Goal: Use online tool/utility: Use online tool/utility

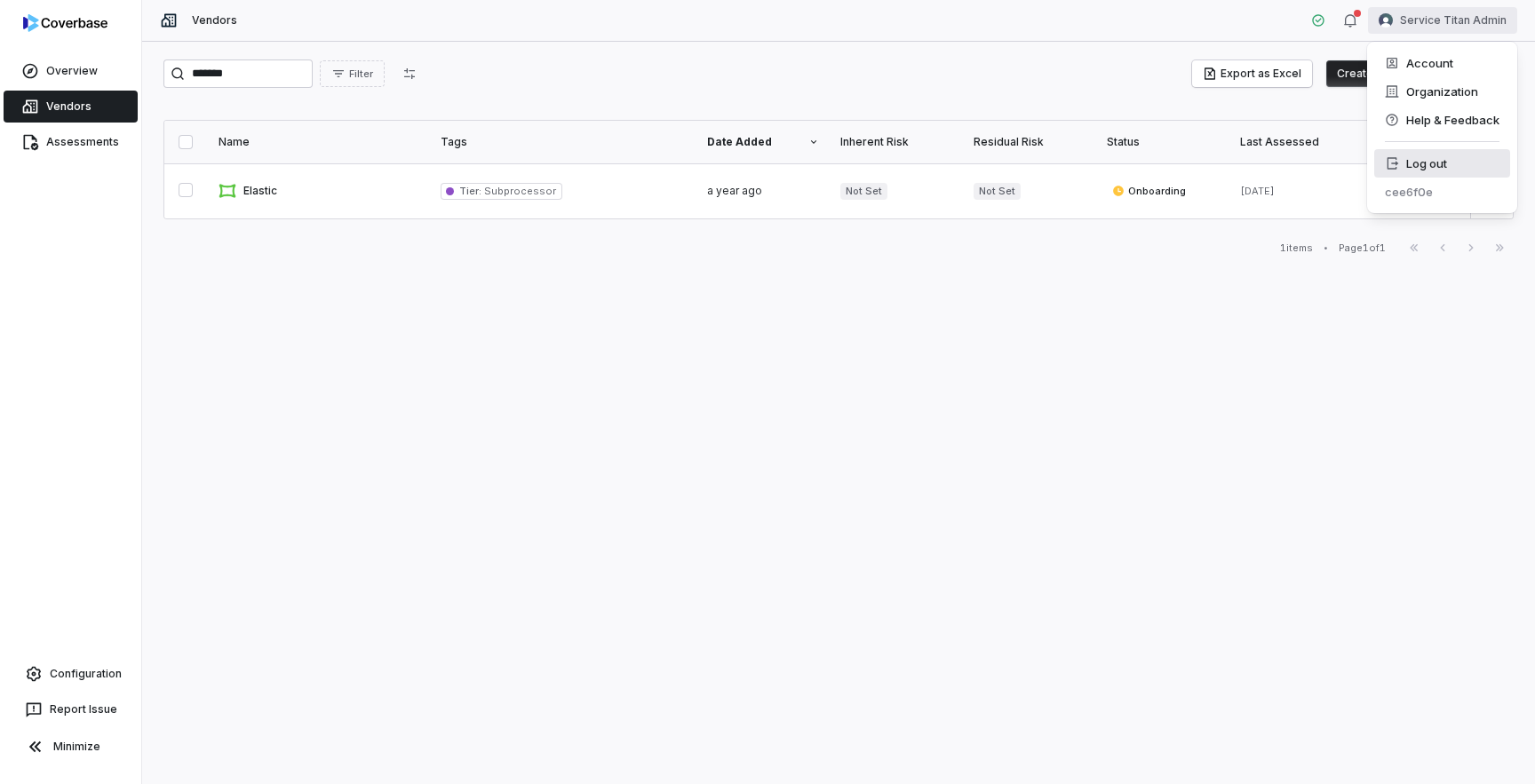
click at [1404, 169] on div "Log out" at bounding box center [1442, 164] width 135 height 28
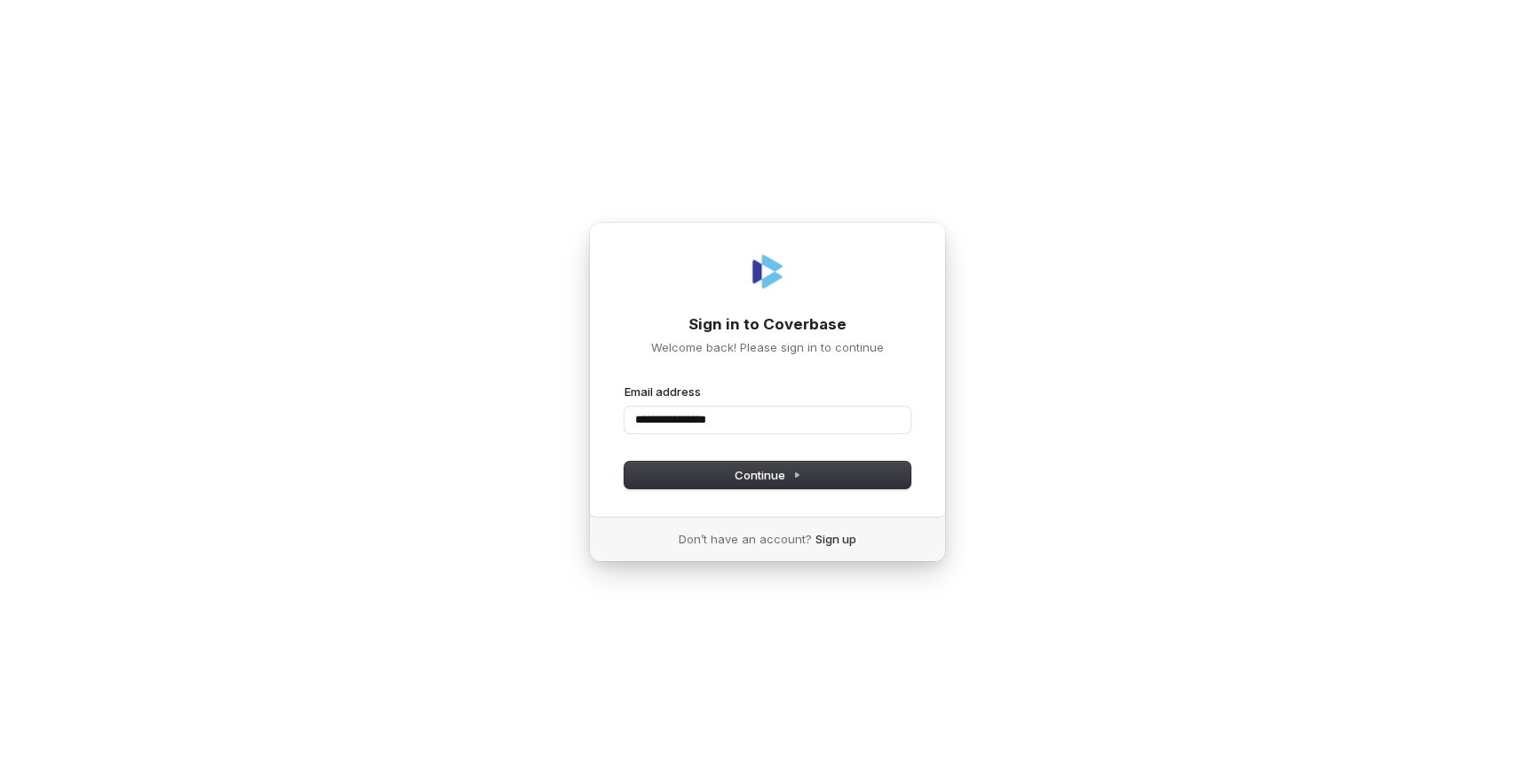
type input "**********"
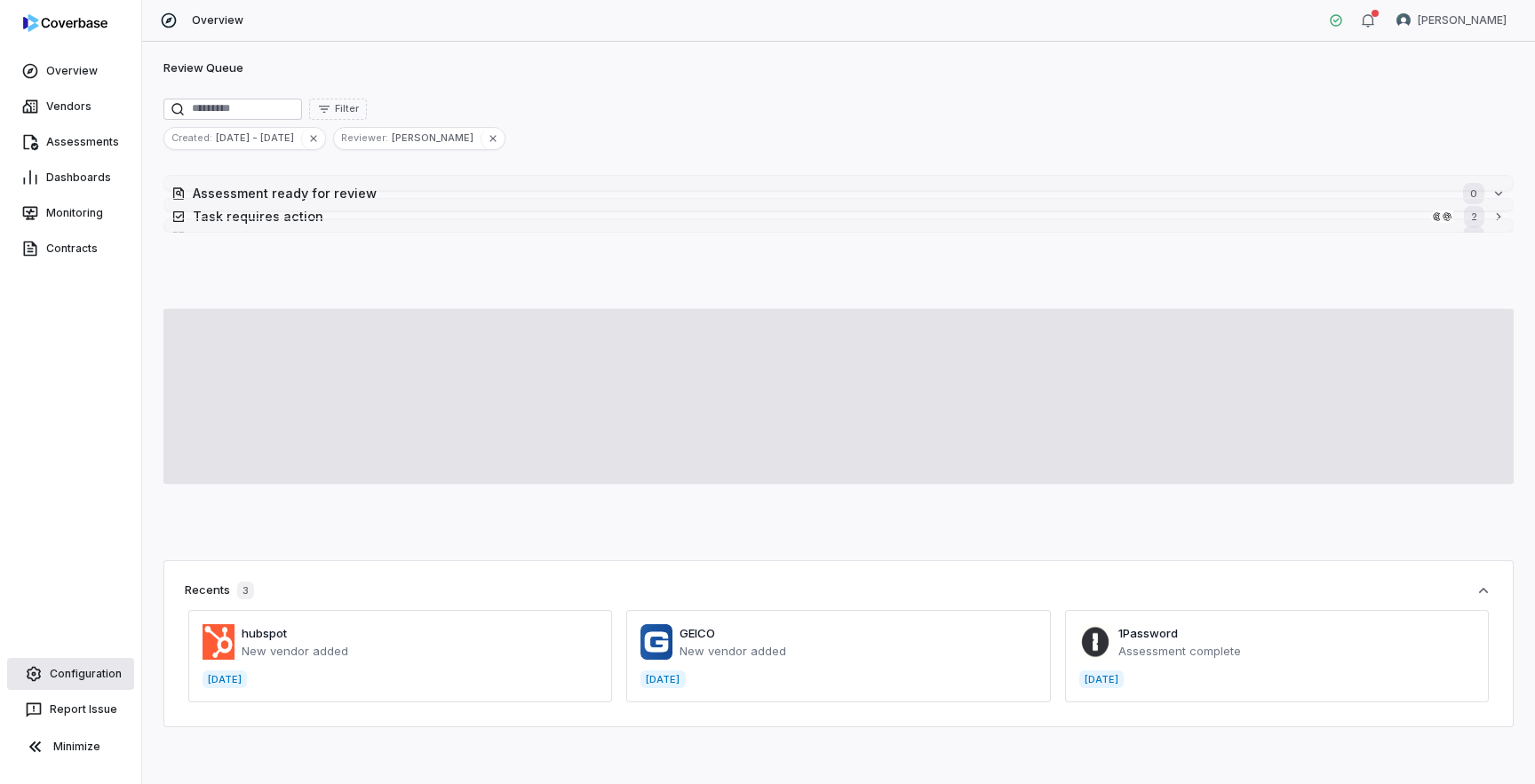
click at [85, 681] on link "Configuration" at bounding box center [71, 674] width 127 height 32
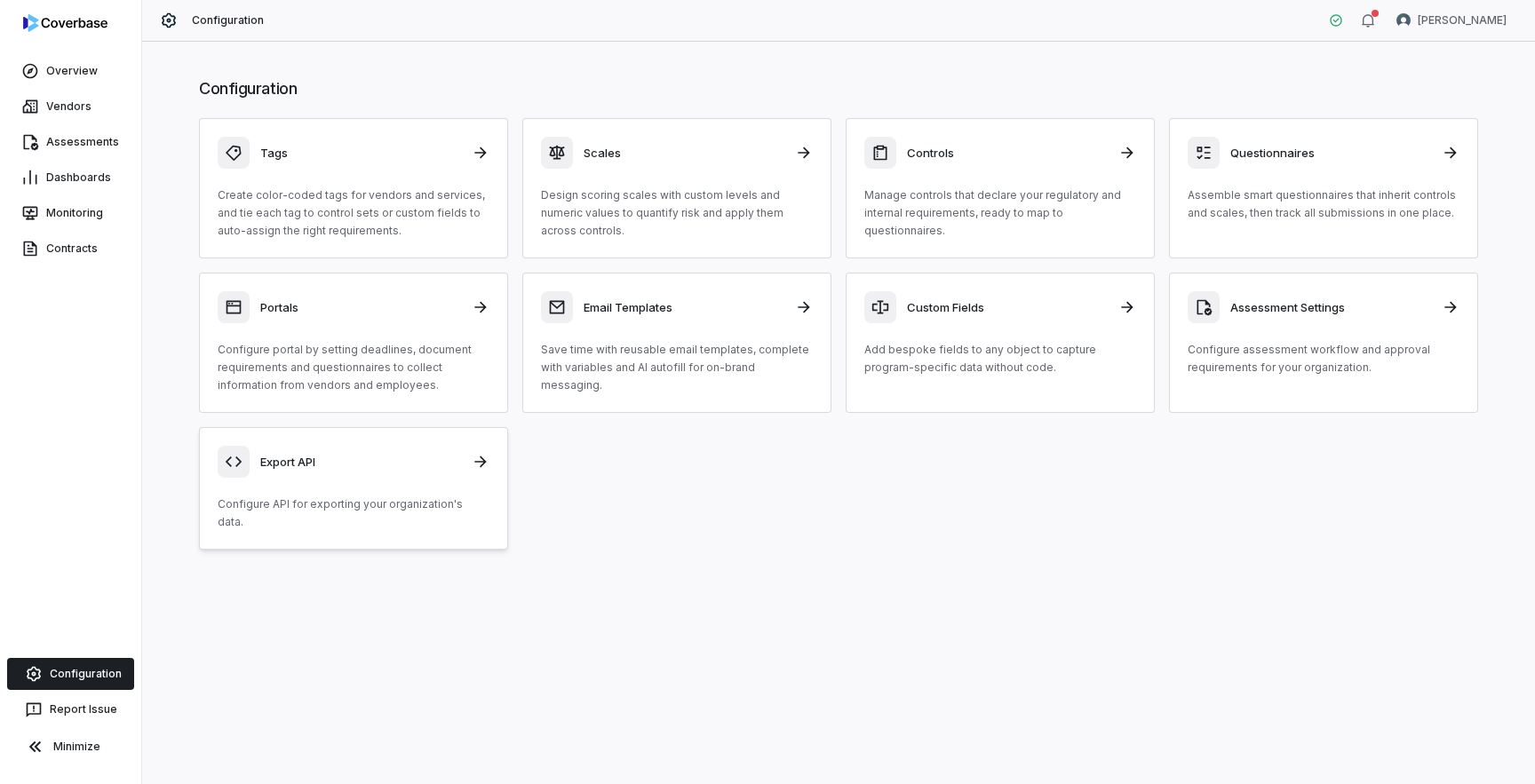
click at [326, 474] on div "Export API" at bounding box center [353, 462] width 272 height 32
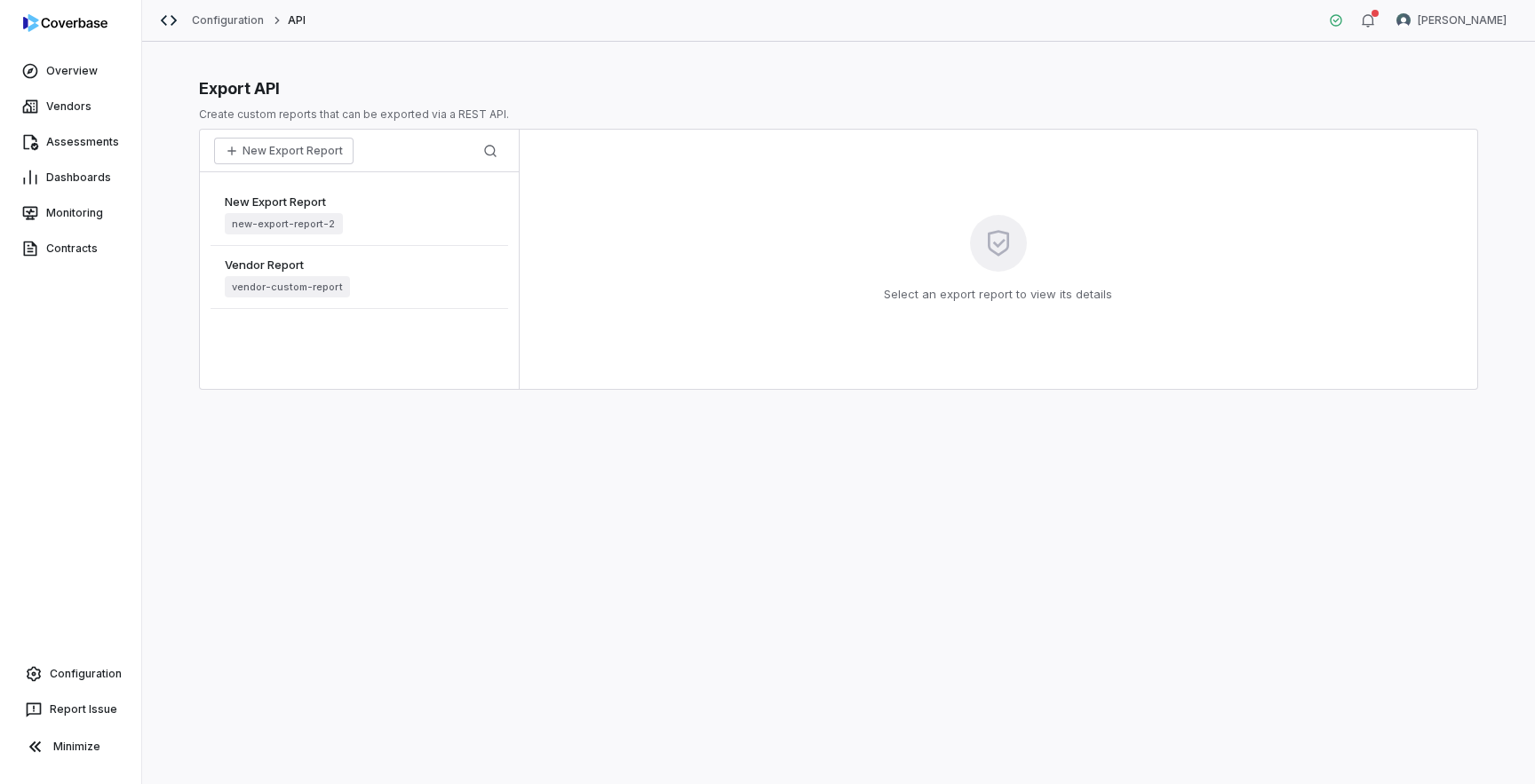
click at [380, 287] on div "Vendor Report vendor-custom-report" at bounding box center [359, 277] width 297 height 63
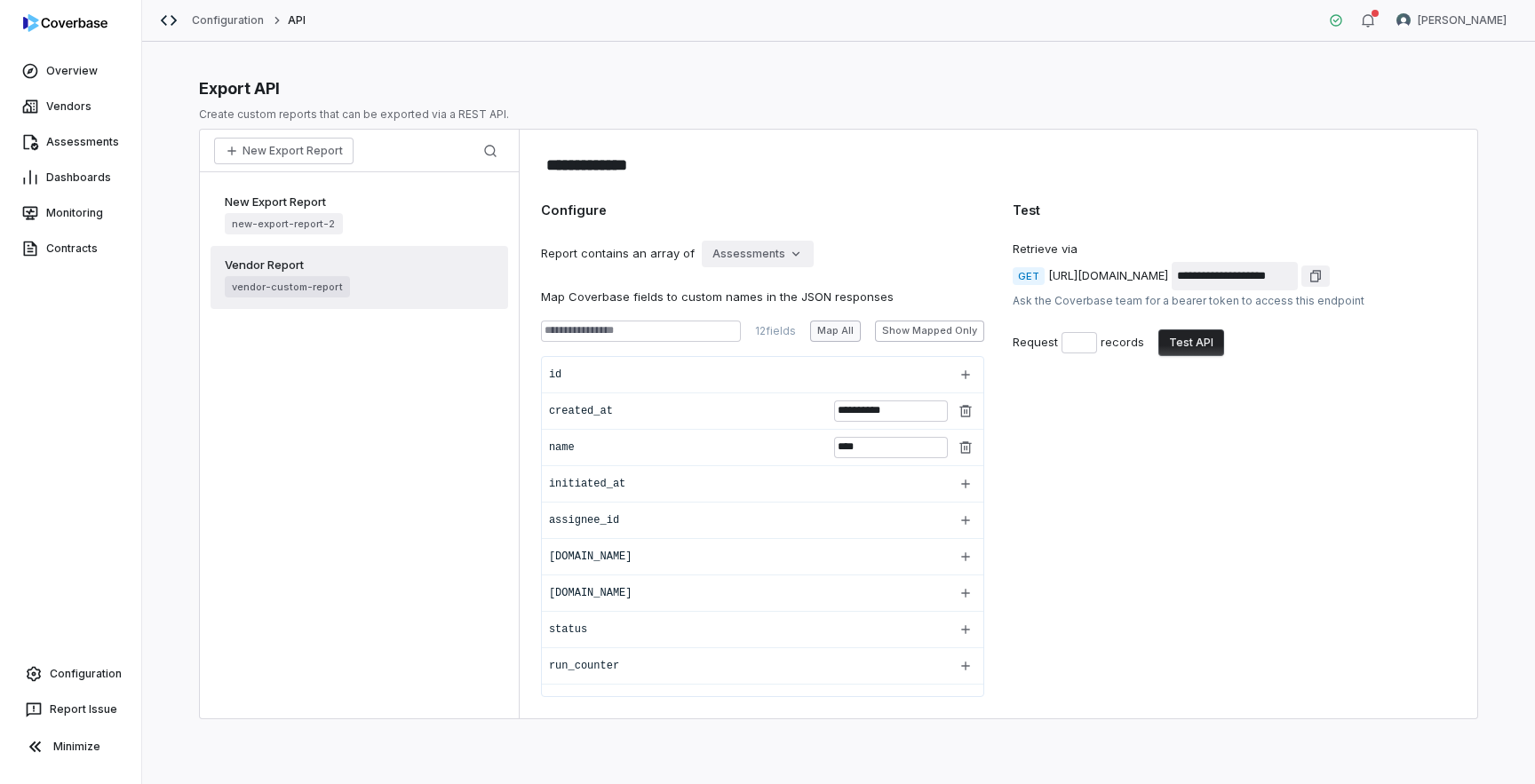
click at [845, 334] on button "Map All" at bounding box center [835, 331] width 51 height 22
click at [804, 251] on div "Report contains an array of Assessments" at bounding box center [762, 254] width 443 height 26
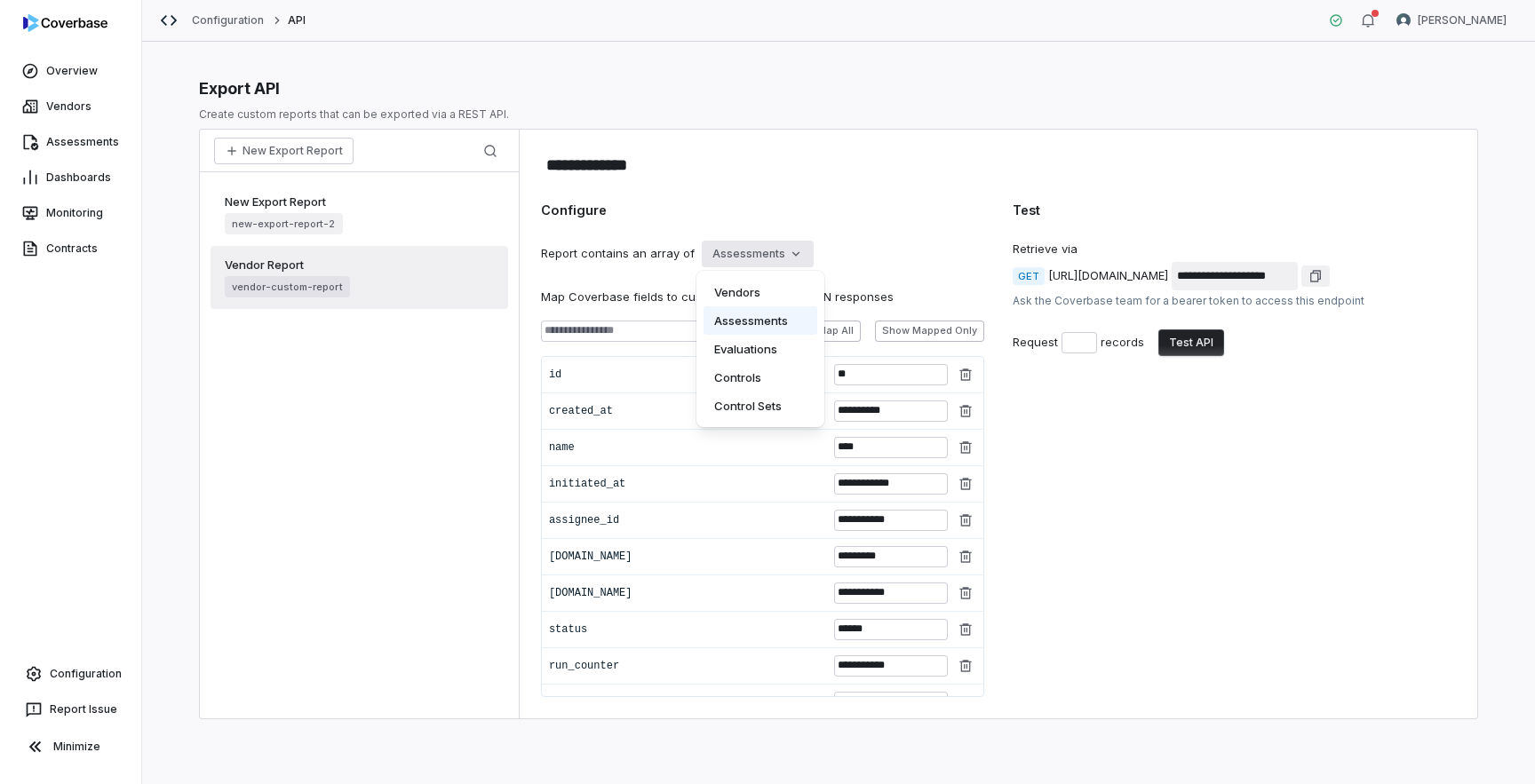
click at [786, 254] on html "**********" at bounding box center [768, 392] width 1535 height 784
click at [1188, 346] on html "**********" at bounding box center [768, 392] width 1535 height 784
click at [1251, 535] on div "**********" at bounding box center [1234, 448] width 443 height 496
click at [1199, 343] on button "Test API" at bounding box center [1192, 342] width 66 height 26
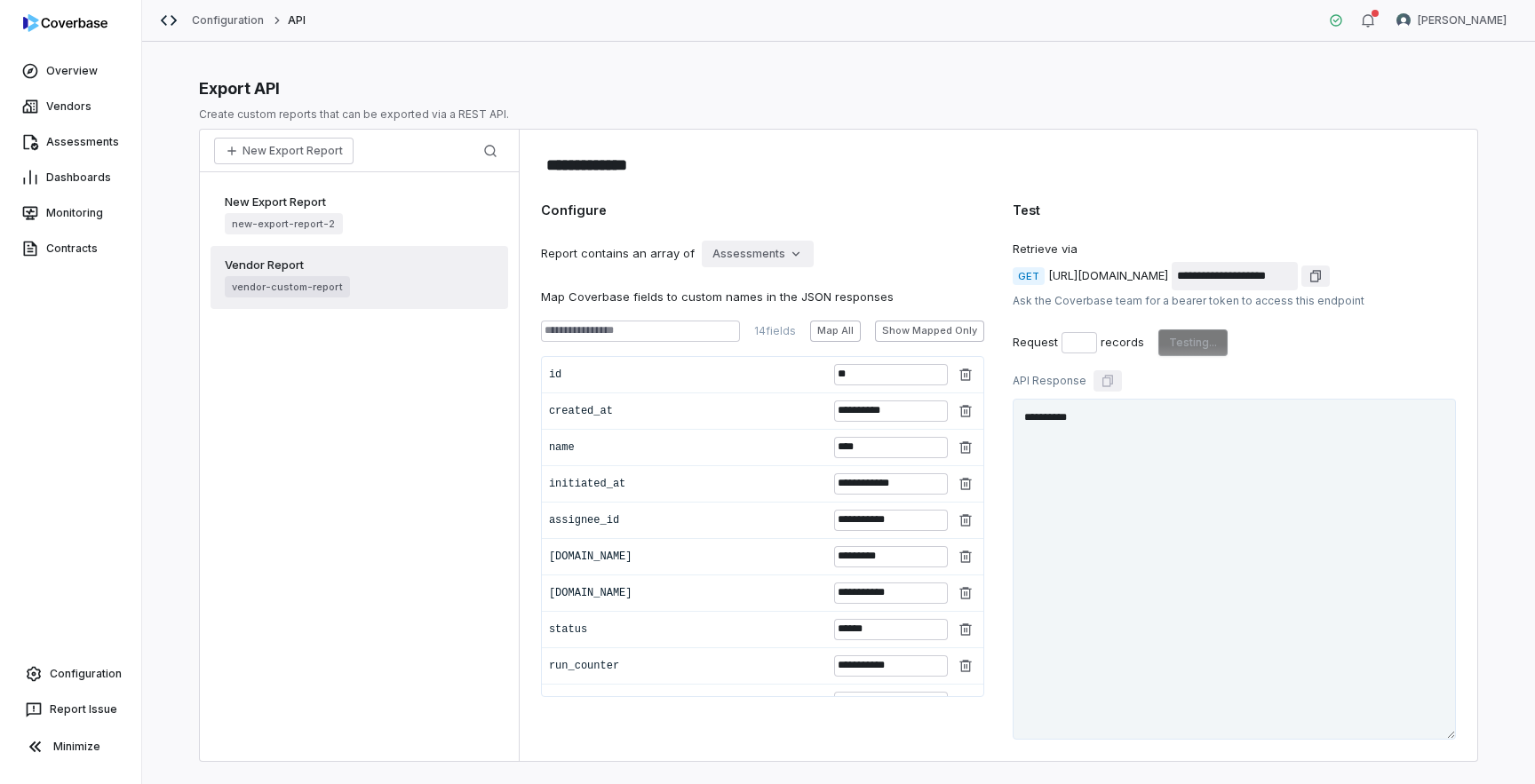
type textarea "**********"
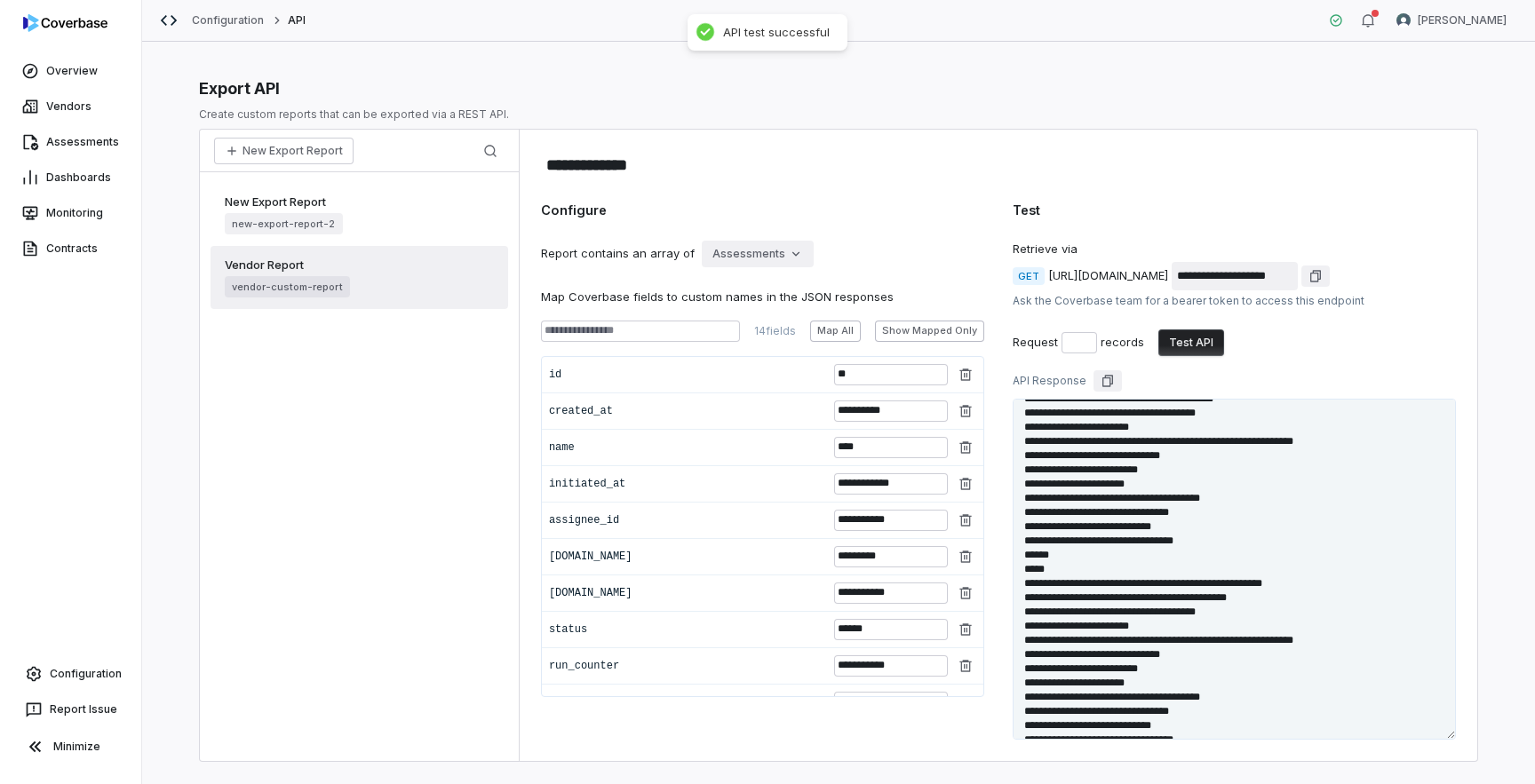
scroll to position [402, 0]
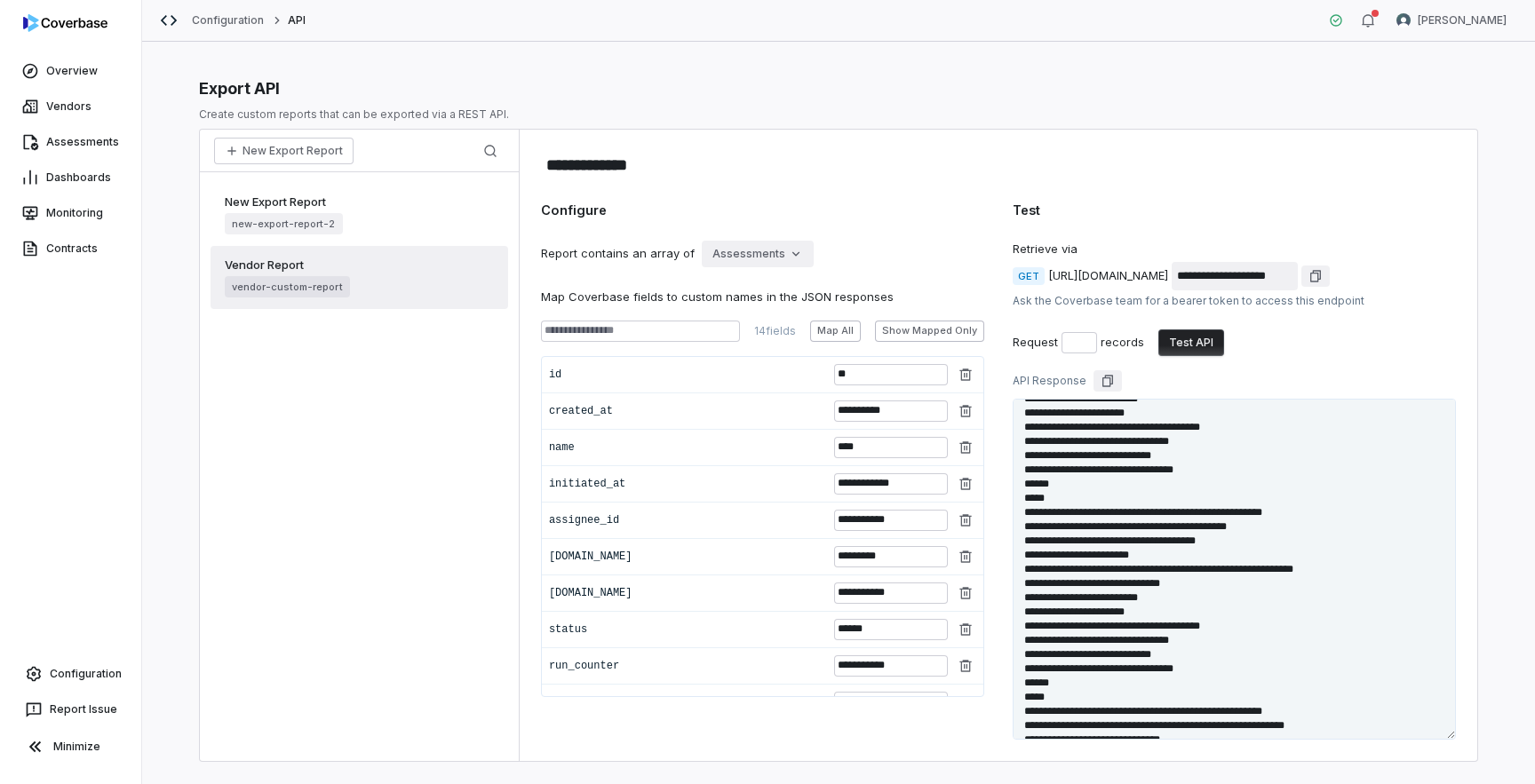
drag, startPoint x: 1026, startPoint y: 419, endPoint x: 1175, endPoint y: 684, distance: 304.0
click at [1175, 684] on textarea at bounding box center [1234, 569] width 443 height 341
click at [781, 258] on html "**********" at bounding box center [768, 392] width 1535 height 784
click at [766, 292] on div "Vendors" at bounding box center [760, 292] width 114 height 28
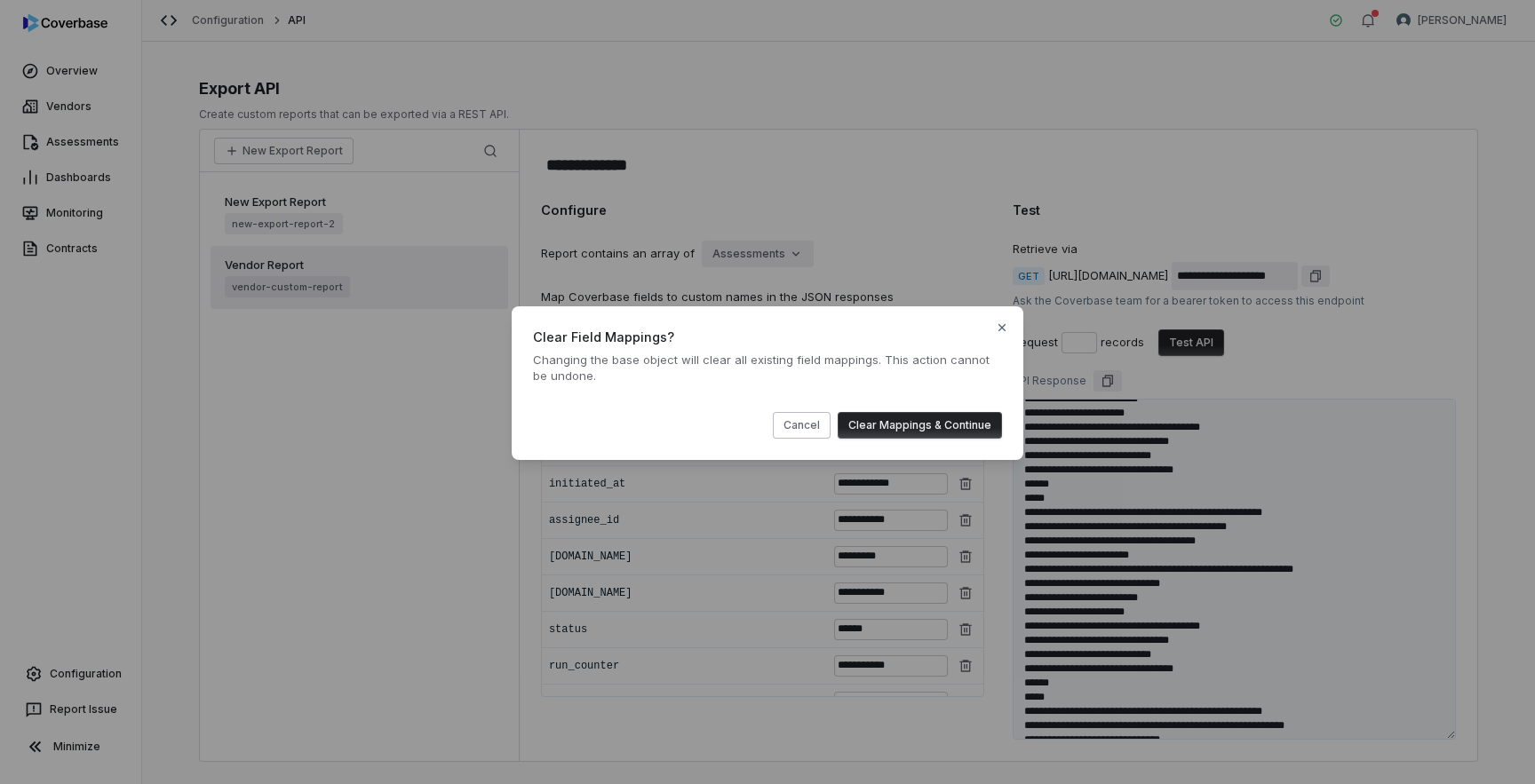
click at [907, 423] on button "Clear Mappings & Continue" at bounding box center [920, 425] width 165 height 26
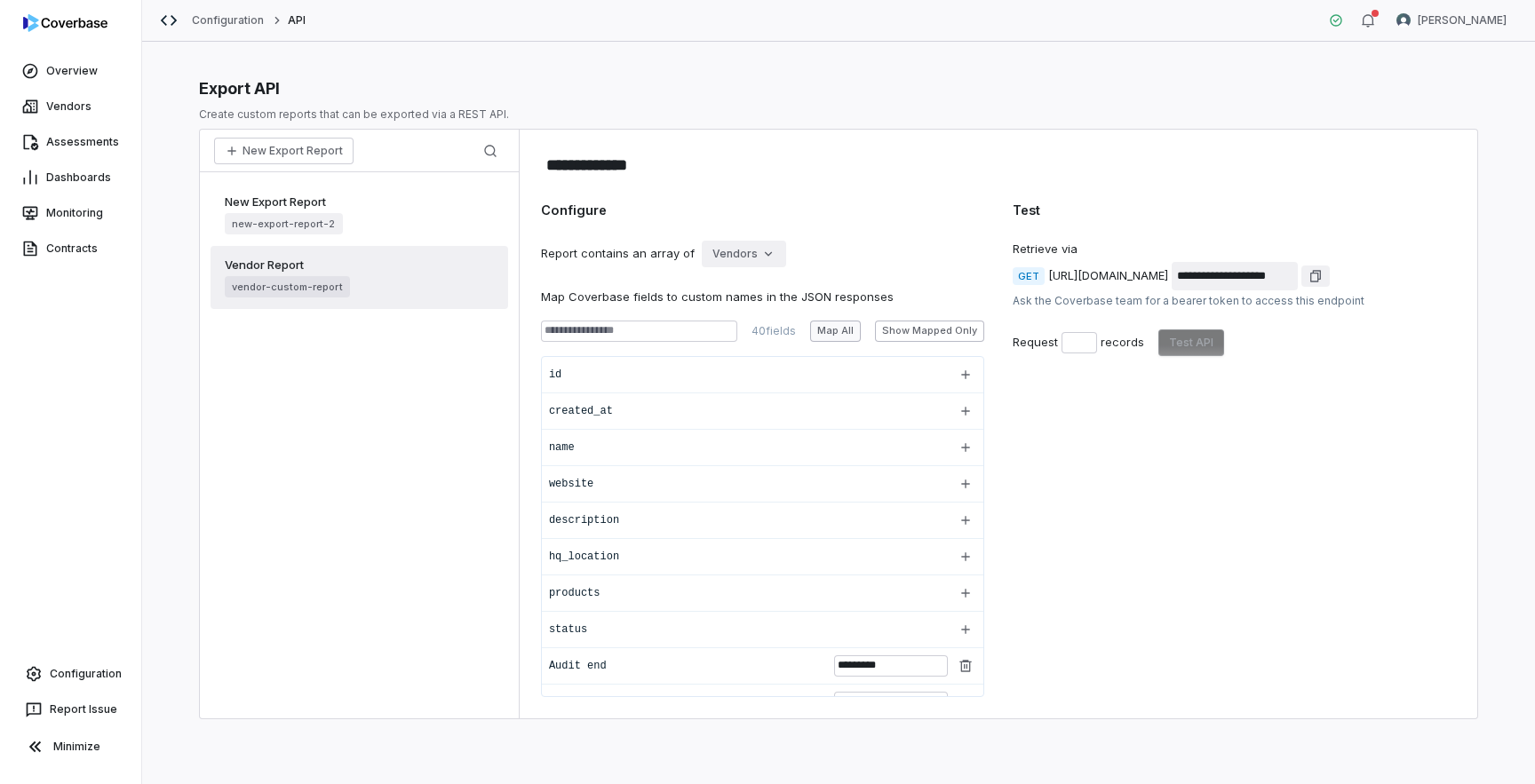
click at [838, 328] on button "Map All" at bounding box center [835, 331] width 51 height 22
click at [1189, 344] on button "Test API" at bounding box center [1192, 342] width 66 height 26
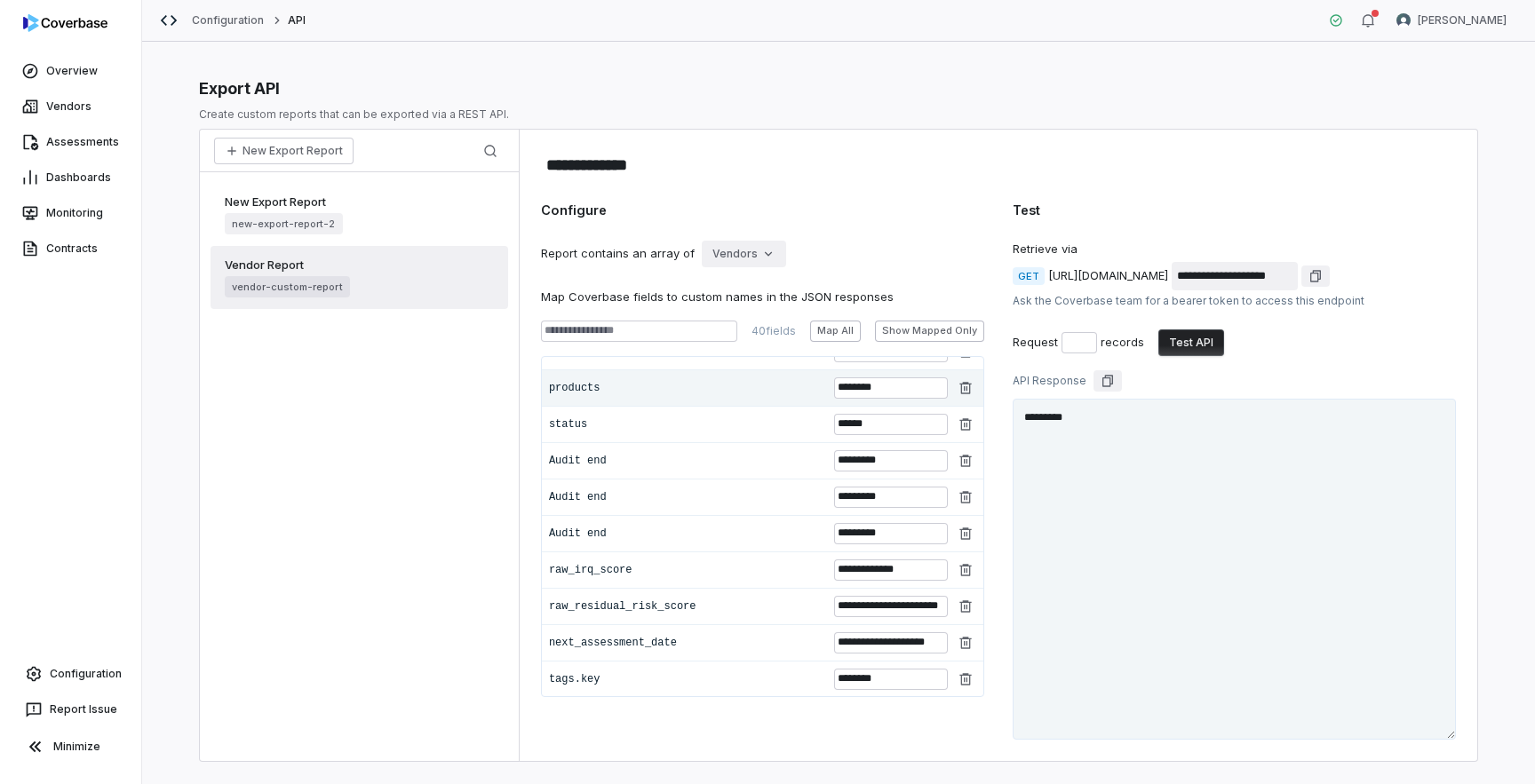
scroll to position [371, 0]
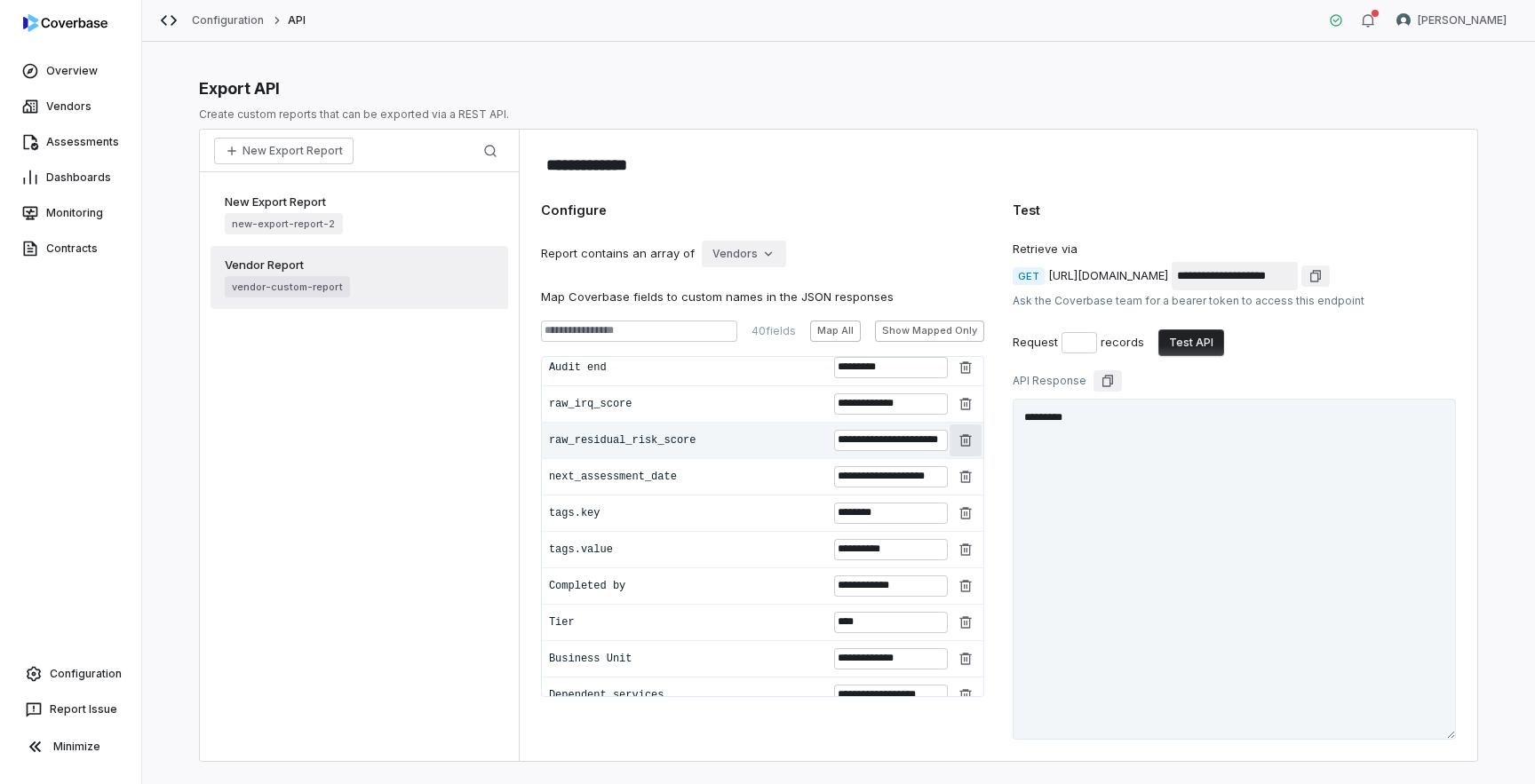
click at [966, 437] on icon "button" at bounding box center [965, 440] width 14 height 14
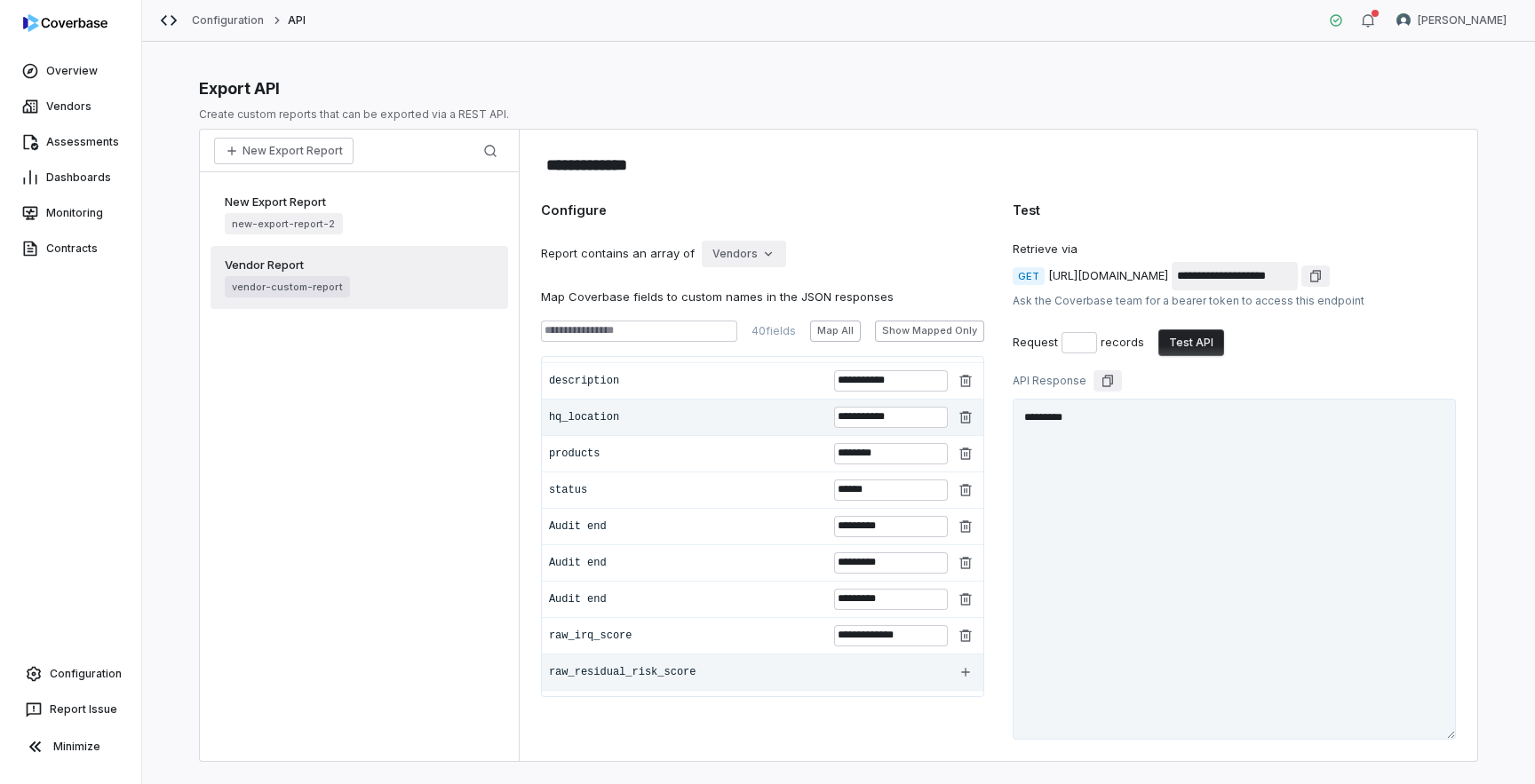
scroll to position [306, 0]
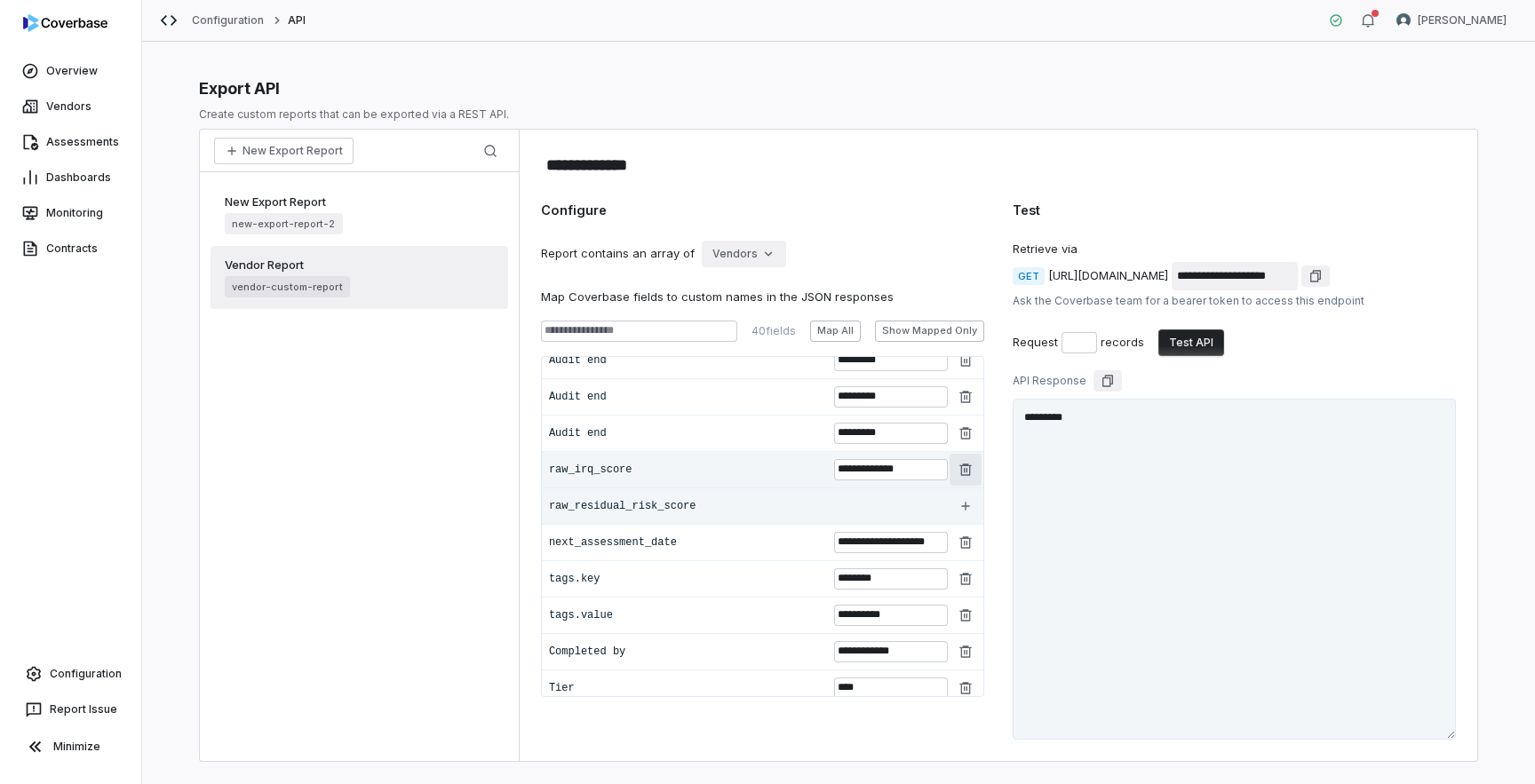
click at [972, 471] on icon "button" at bounding box center [965, 469] width 14 height 14
click at [964, 545] on icon "button" at bounding box center [965, 541] width 14 height 14
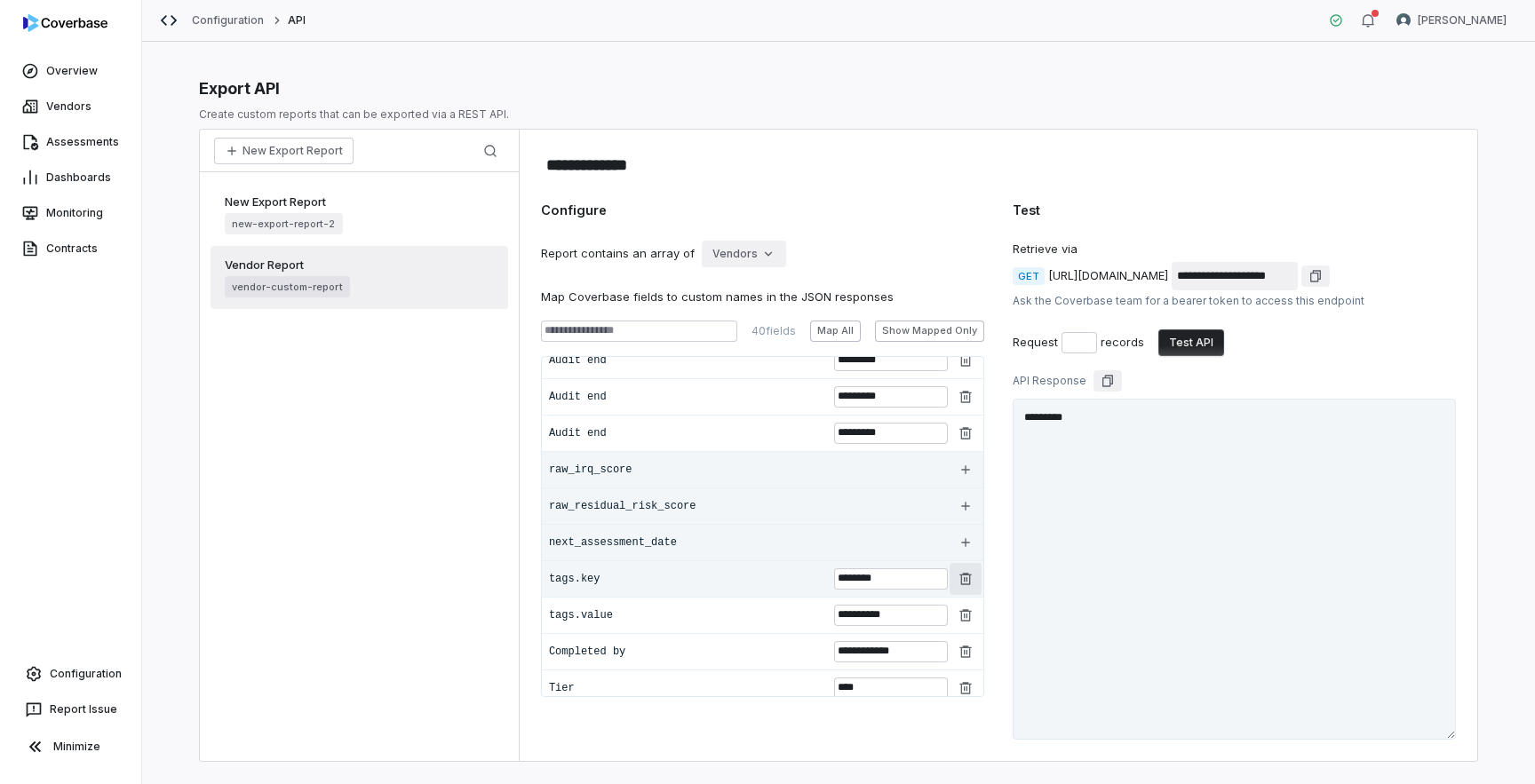
click at [964, 575] on icon "button" at bounding box center [965, 578] width 14 height 14
click at [964, 608] on icon "button" at bounding box center [965, 615] width 14 height 14
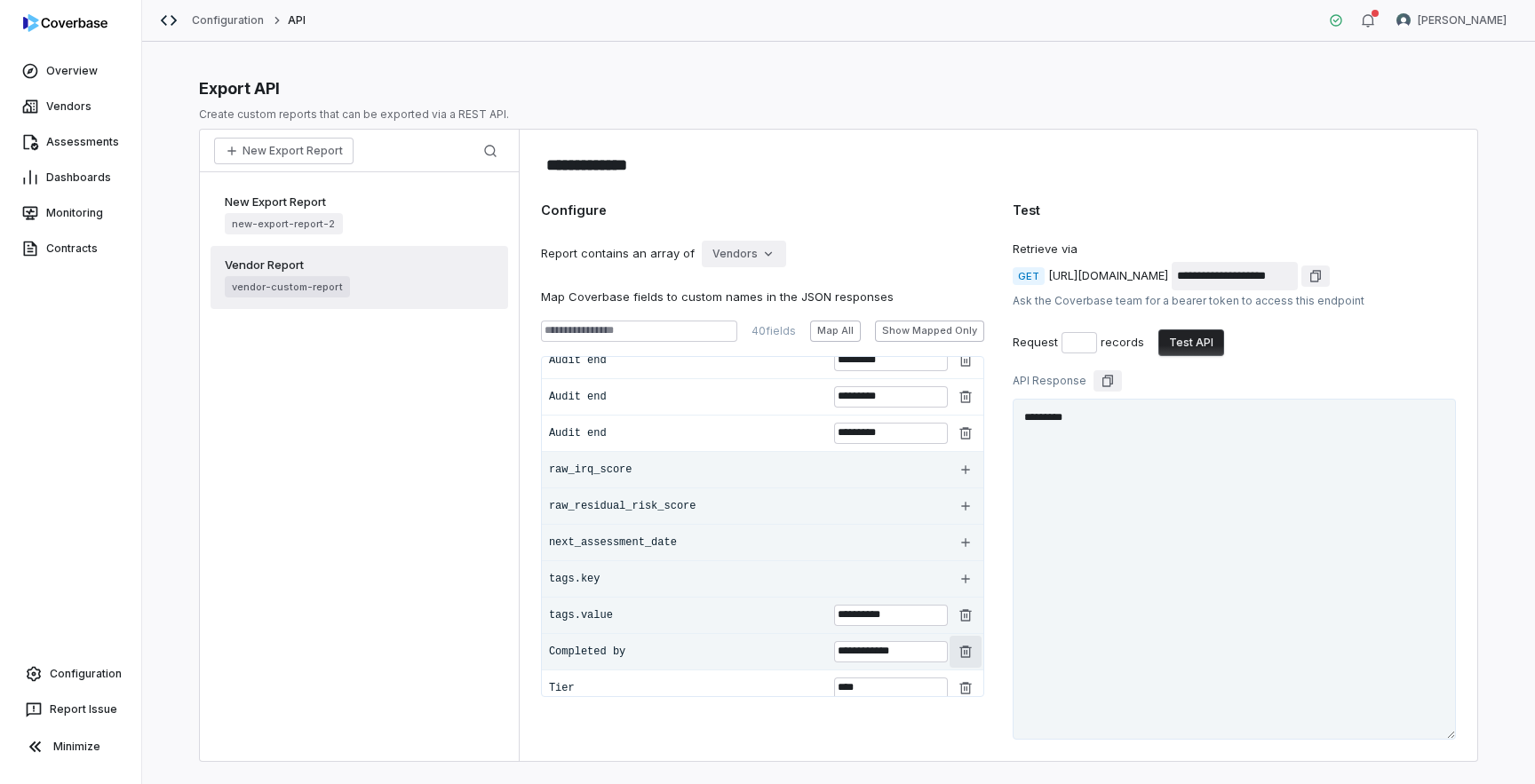
click at [964, 649] on icon "button" at bounding box center [965, 651] width 11 height 11
click at [966, 691] on icon "button" at bounding box center [965, 687] width 14 height 14
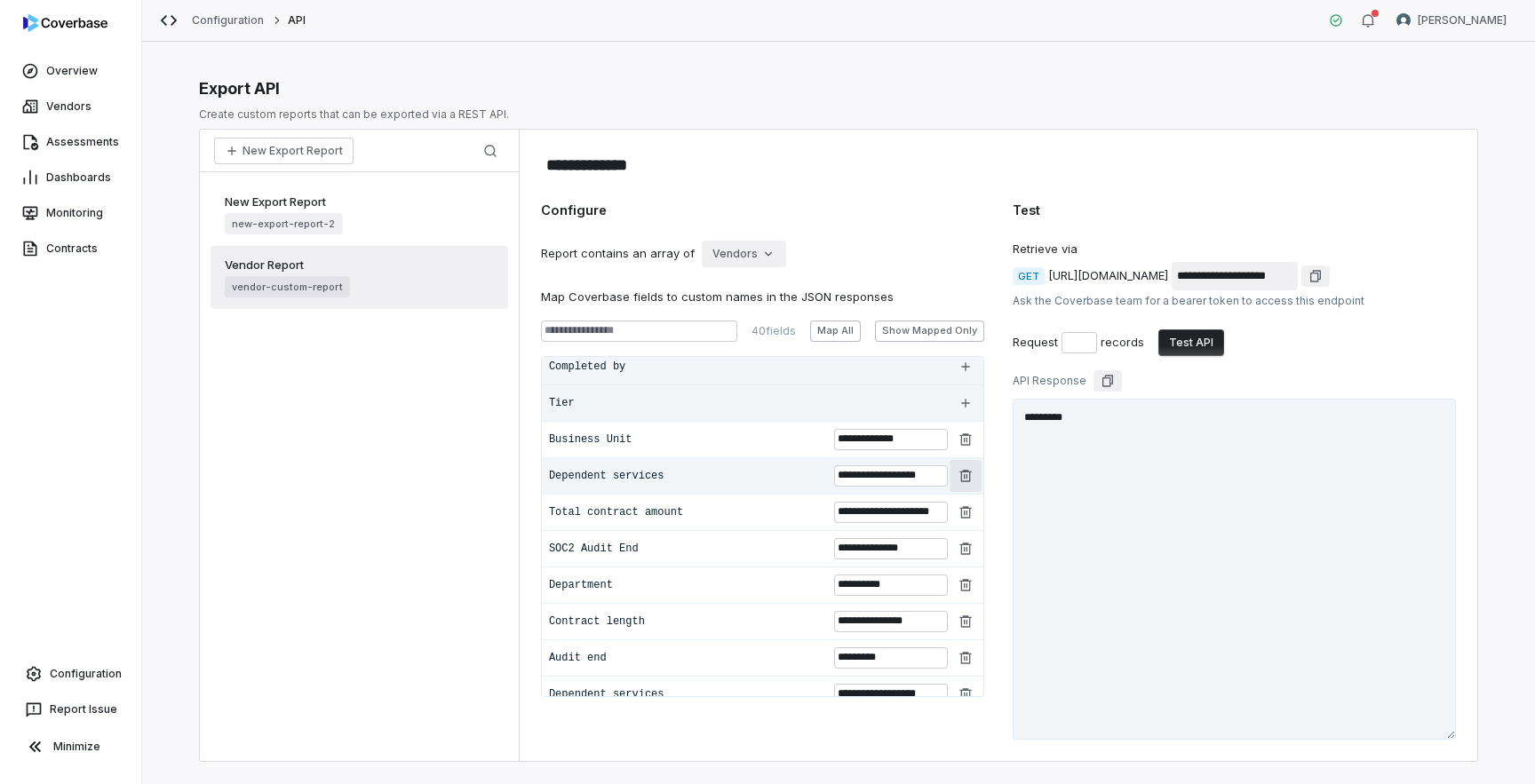
scroll to position [508, 0]
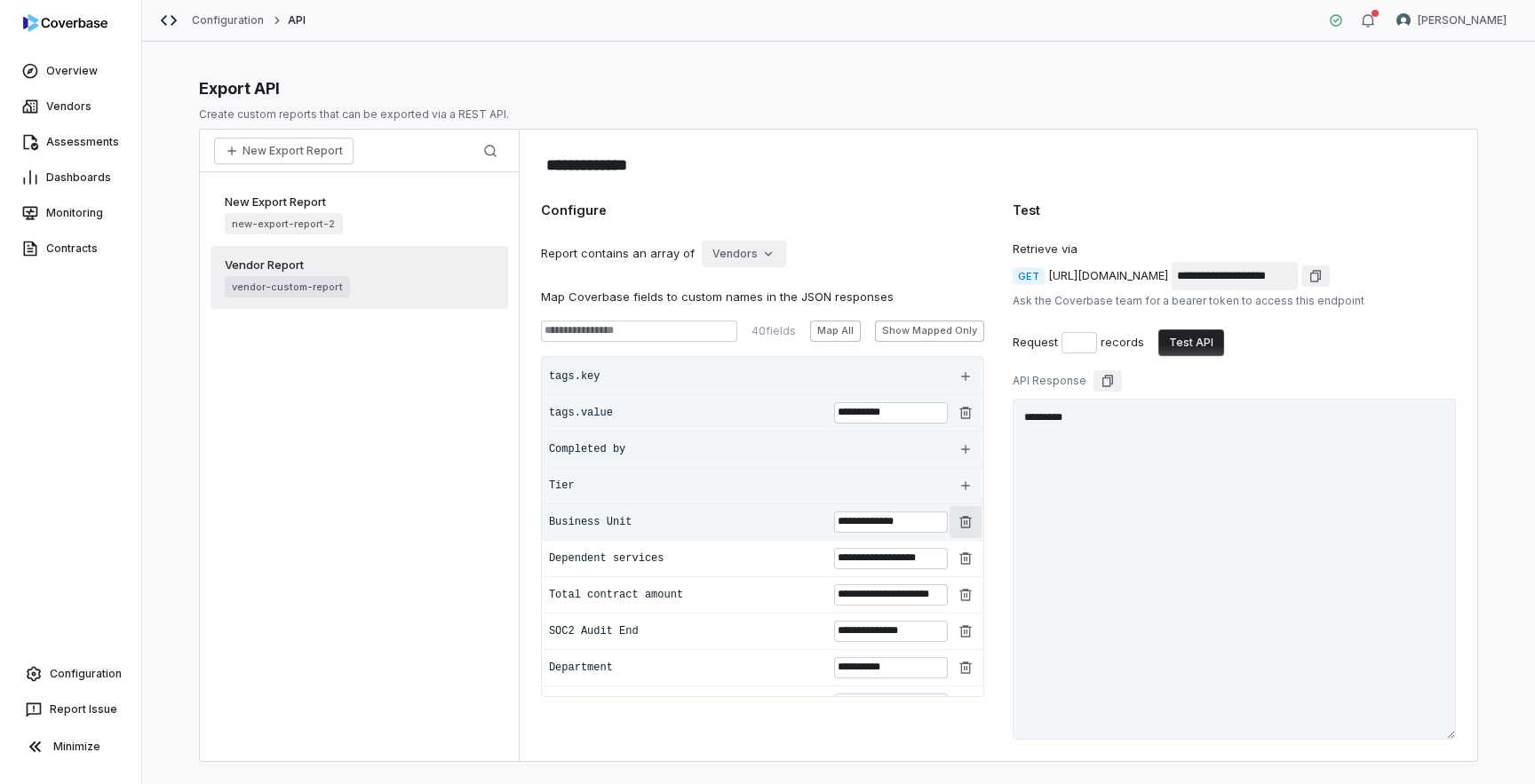
click at [963, 520] on icon "button" at bounding box center [965, 522] width 11 height 11
click at [963, 555] on icon "button" at bounding box center [965, 557] width 14 height 14
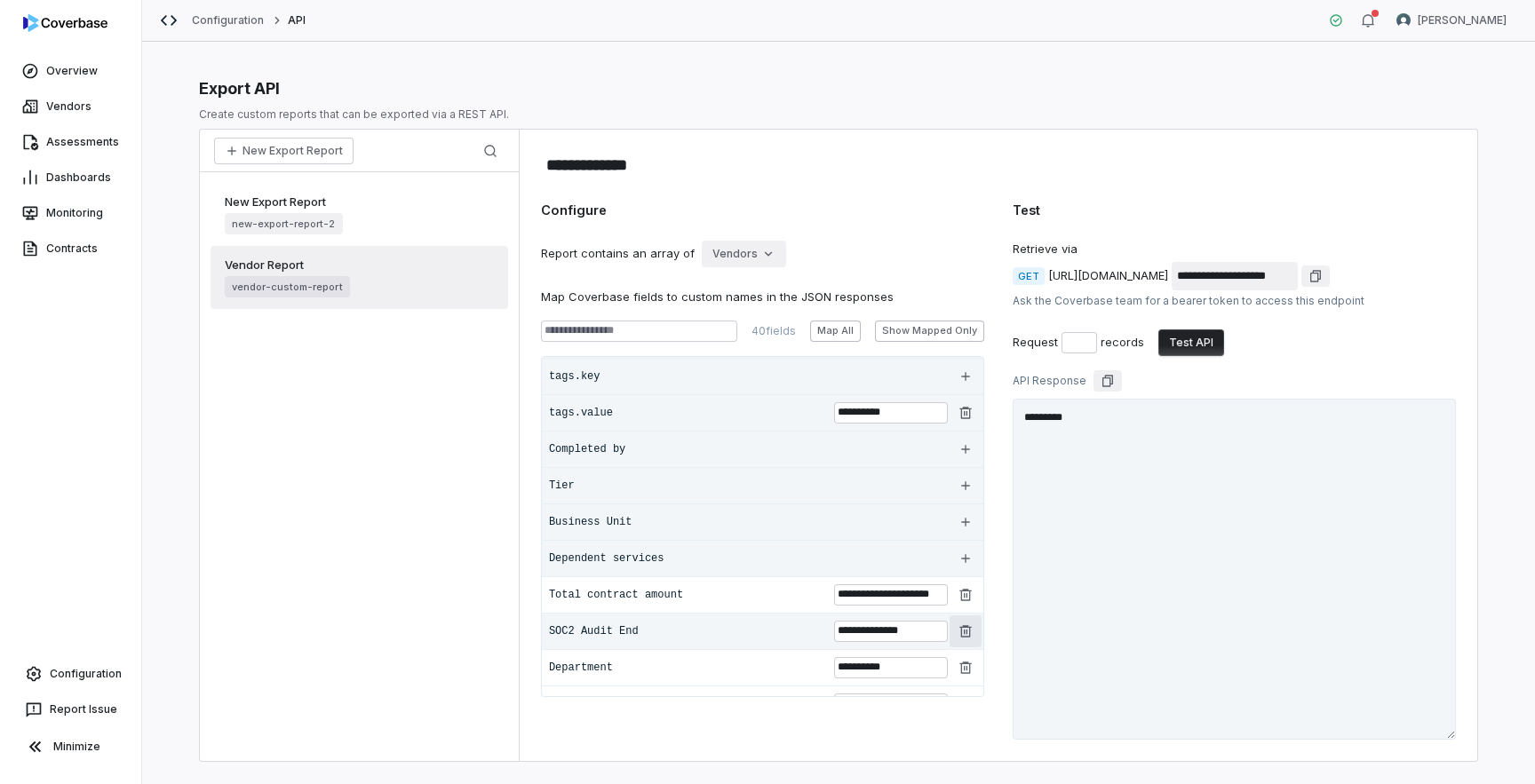
click at [968, 619] on button "button" at bounding box center [966, 631] width 32 height 32
click at [968, 599] on icon "button" at bounding box center [965, 594] width 11 height 11
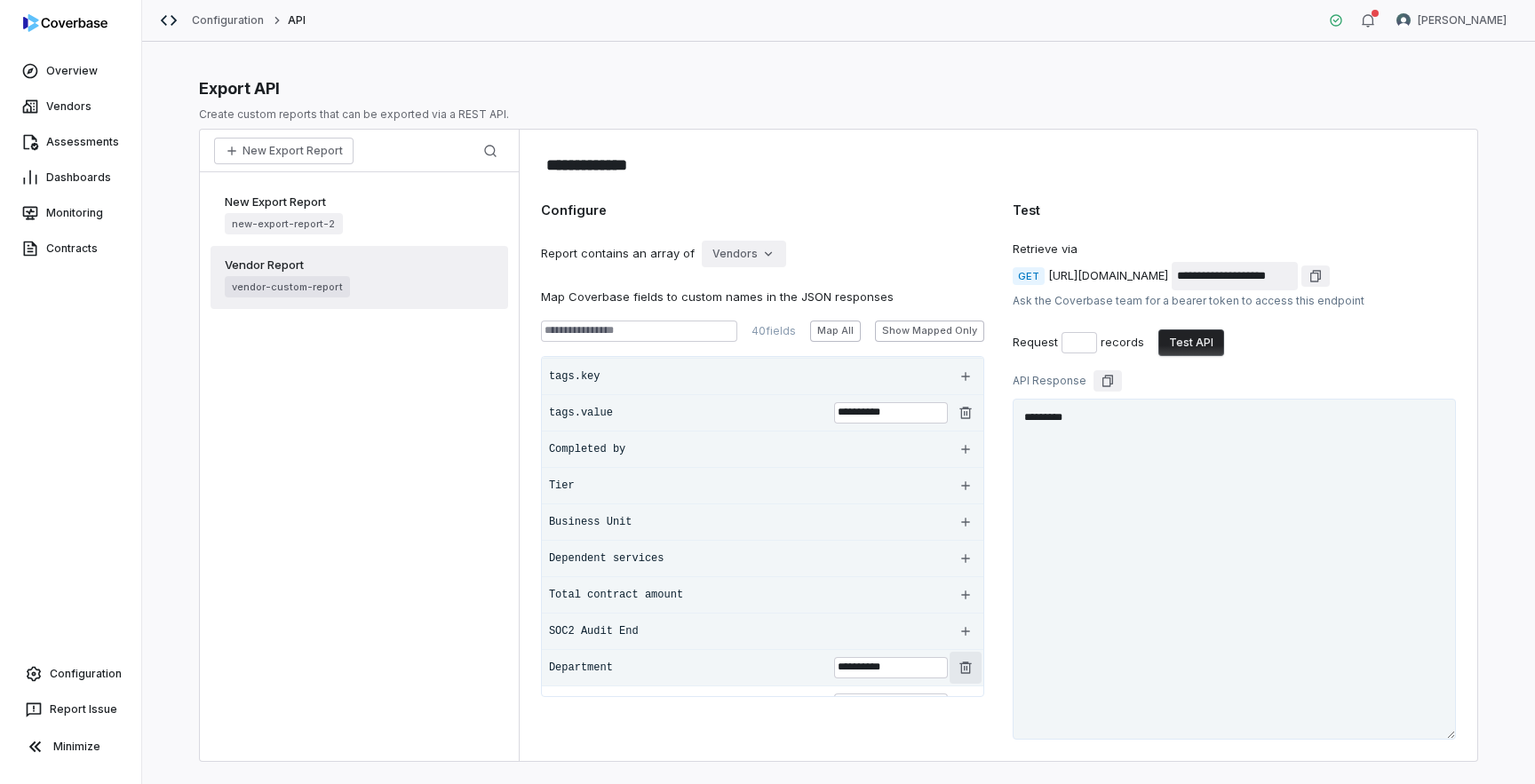
click at [967, 675] on button "button" at bounding box center [966, 667] width 32 height 32
click at [970, 416] on icon "button" at bounding box center [965, 413] width 14 height 14
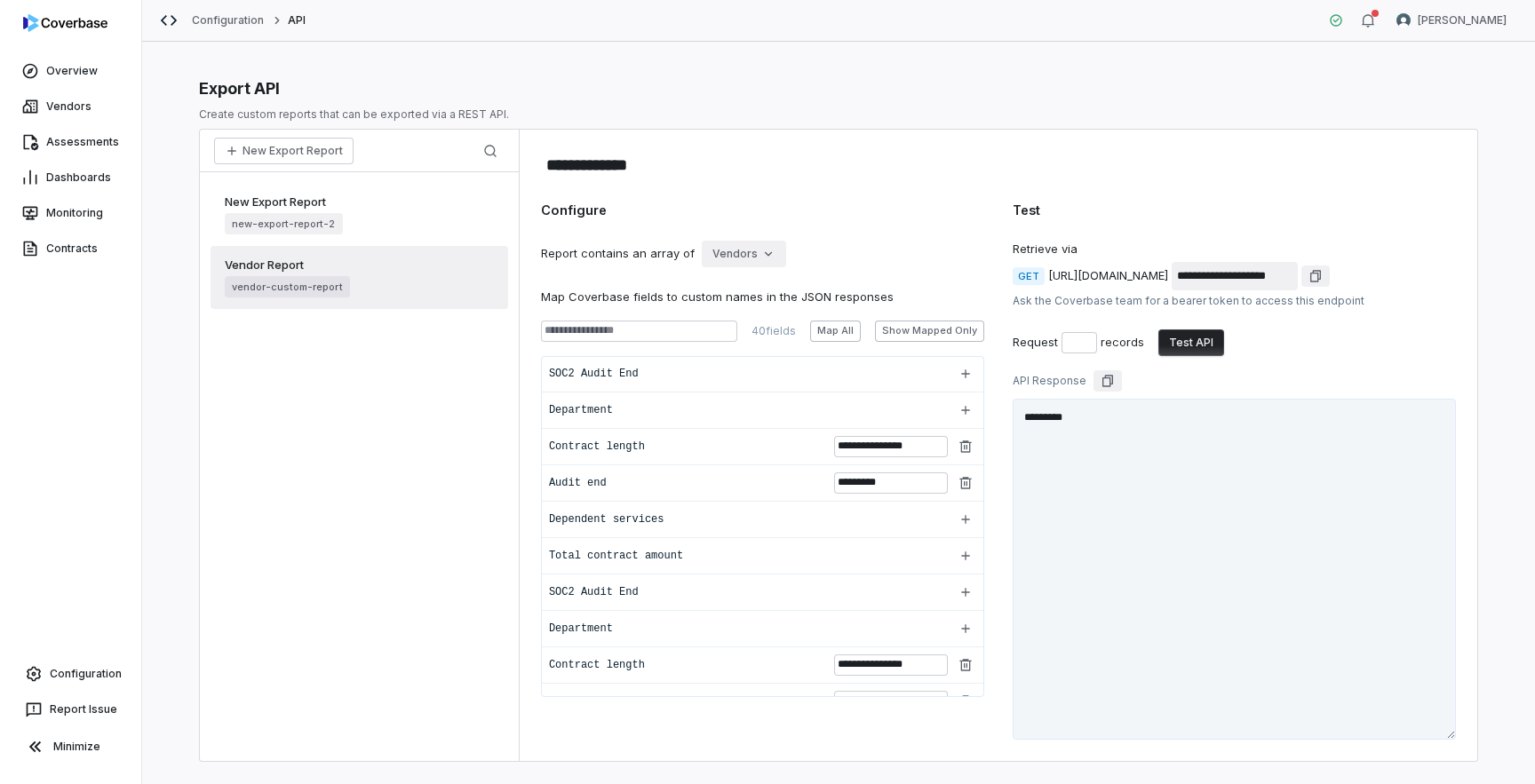
scroll to position [1225, 0]
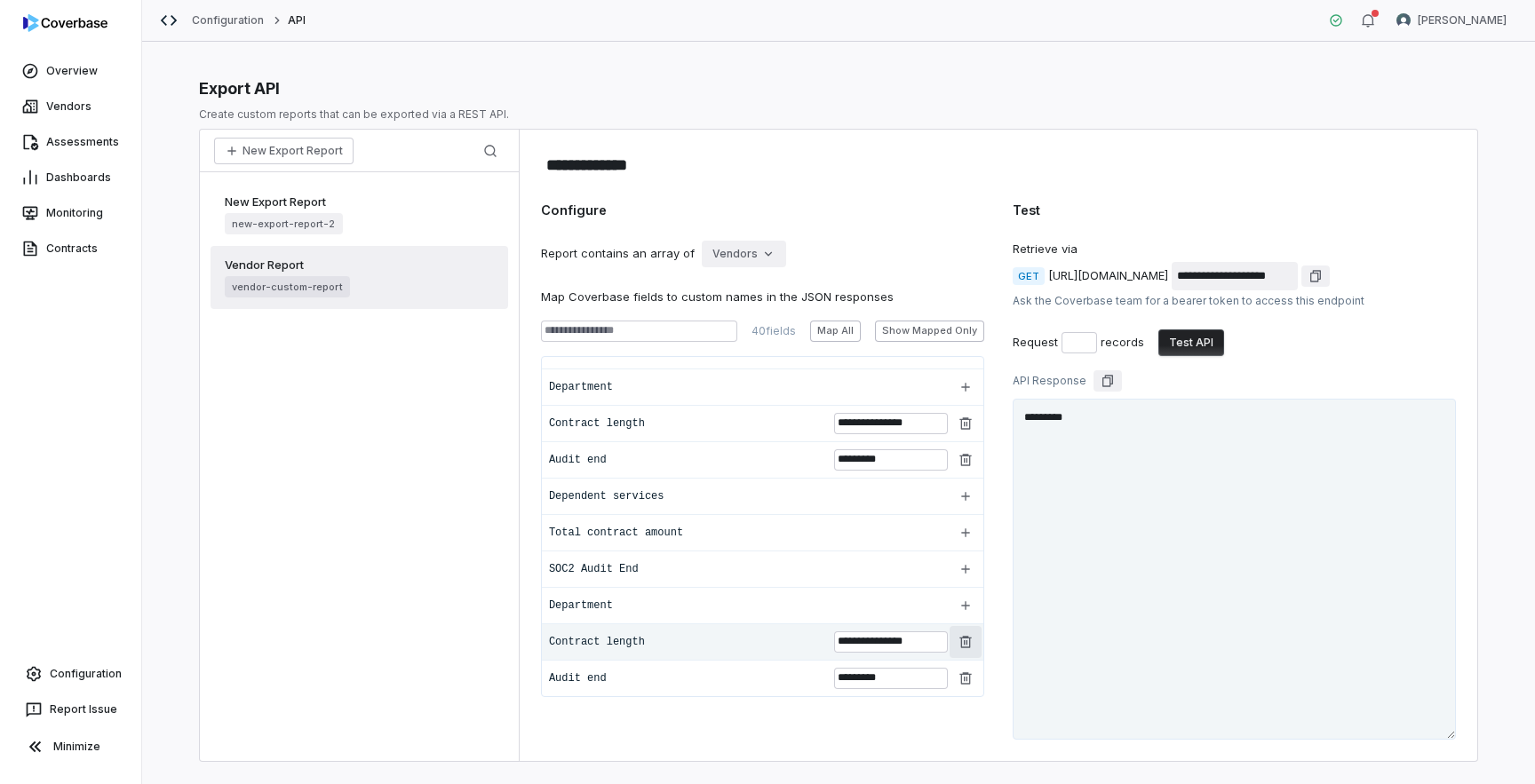
click at [967, 649] on button "button" at bounding box center [966, 642] width 32 height 32
click at [967, 681] on icon "button" at bounding box center [965, 678] width 14 height 14
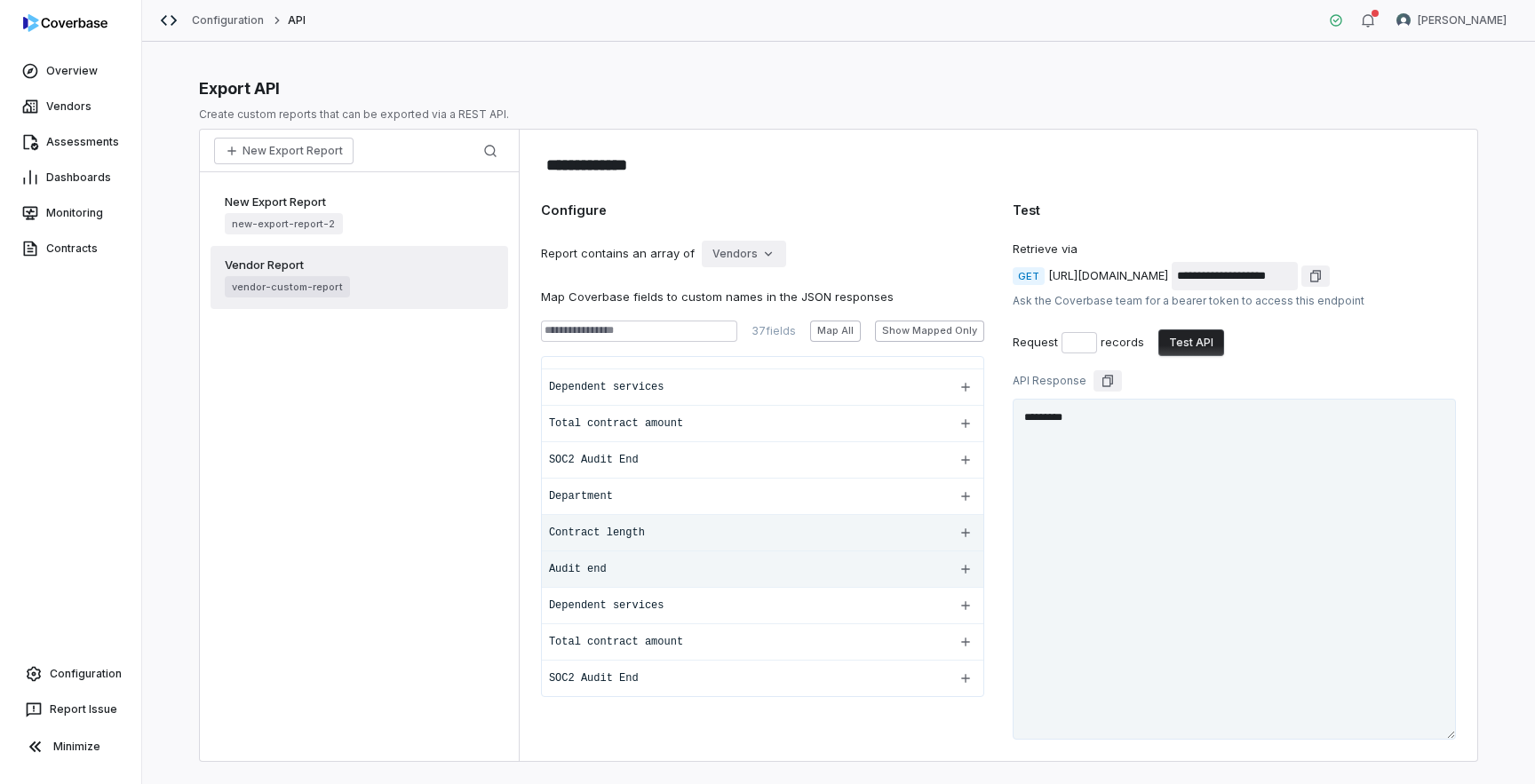
scroll to position [1116, 0]
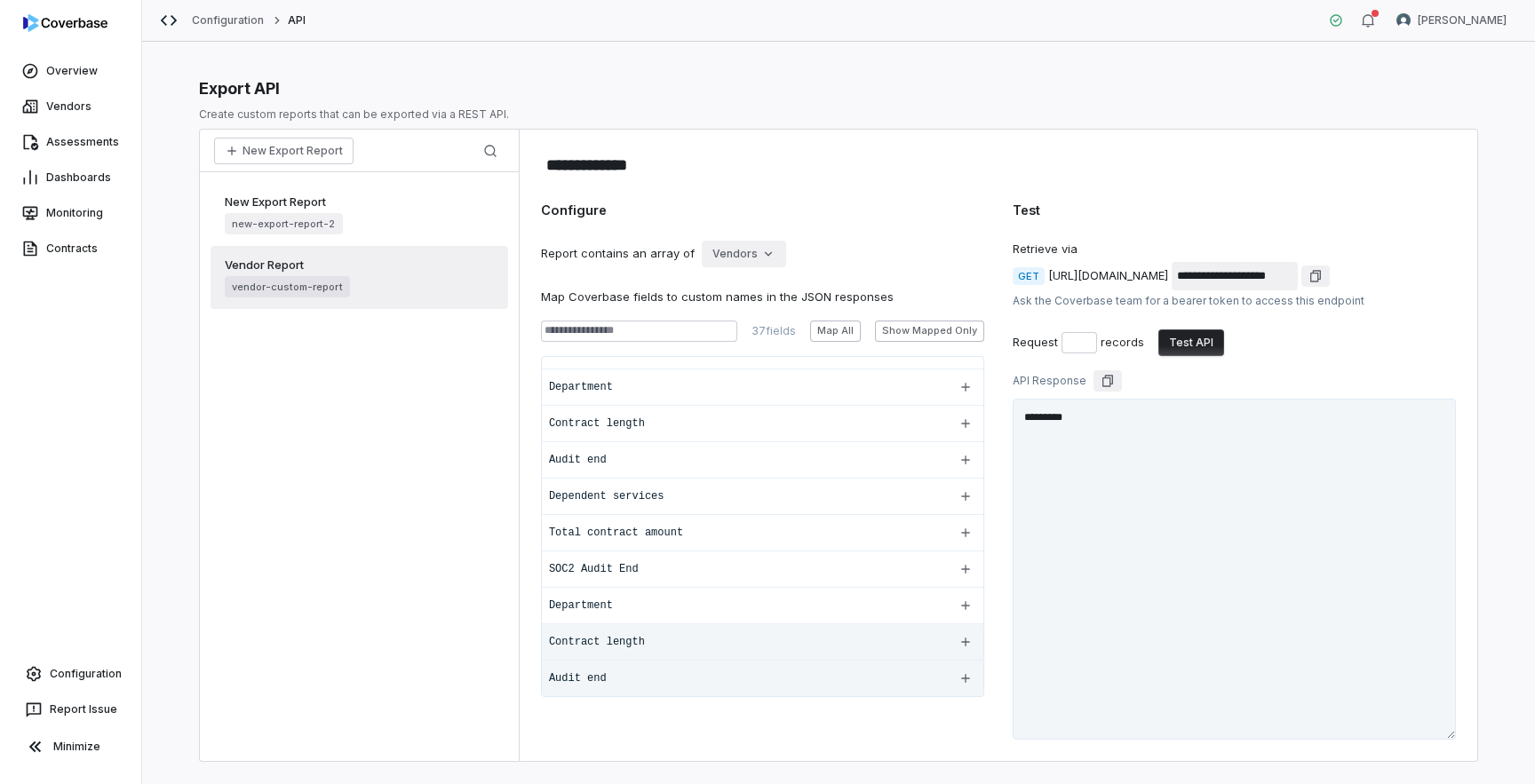
click at [1197, 344] on button "Test API" at bounding box center [1192, 342] width 66 height 26
type textarea "**********"
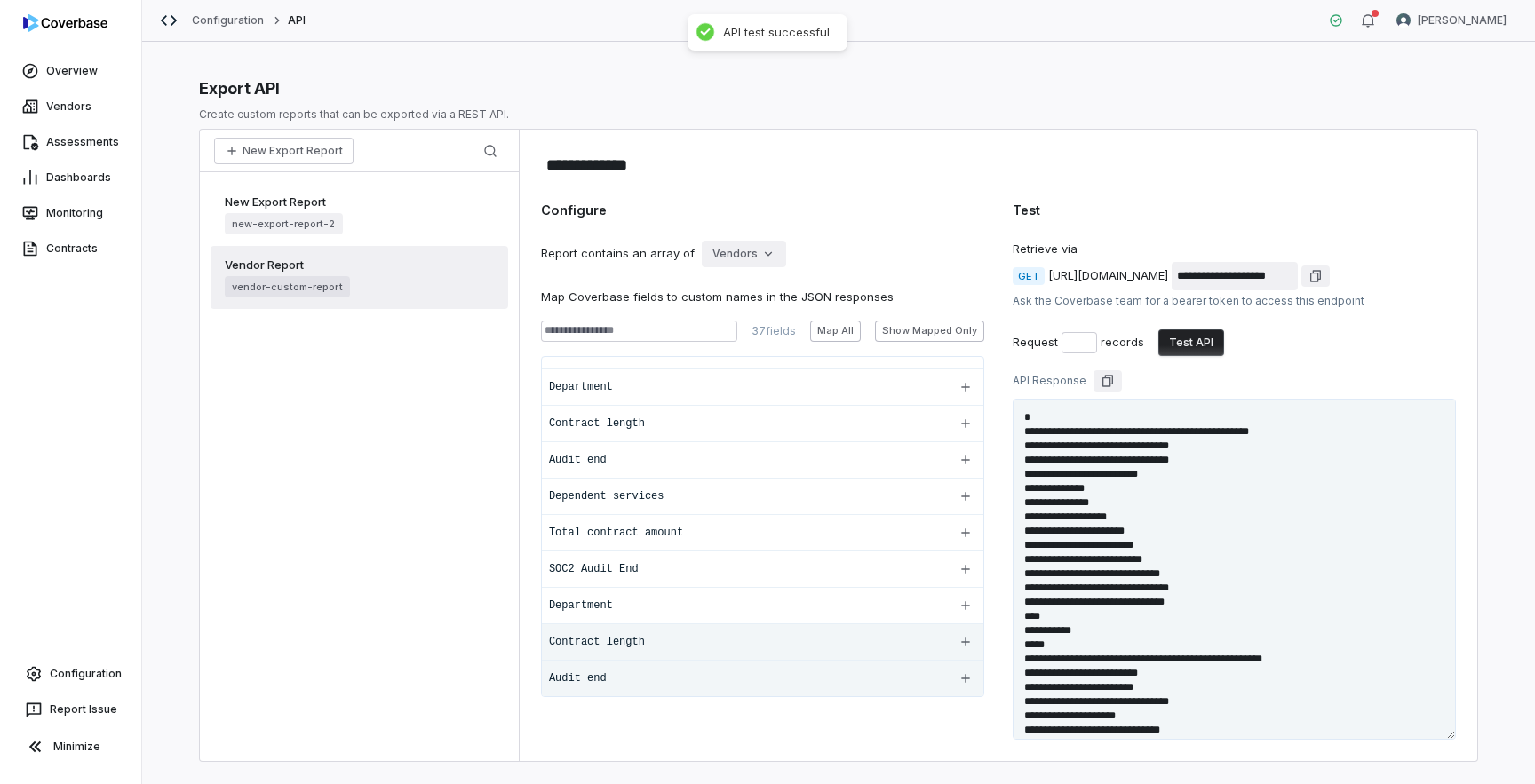
click at [1260, 552] on textarea at bounding box center [1234, 569] width 443 height 341
